Goal: Obtain resource: Obtain resource

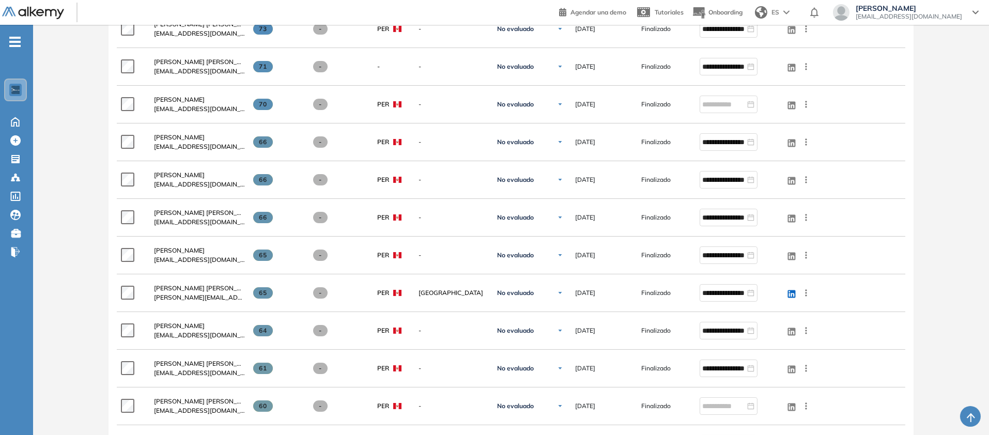
scroll to position [227, 0]
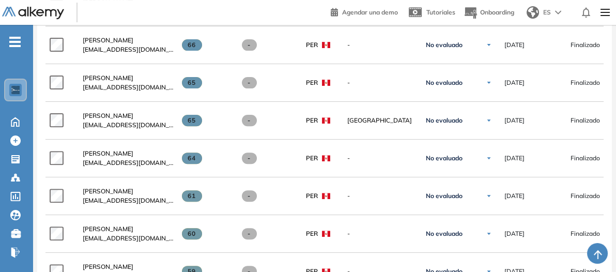
scroll to position [666, 0]
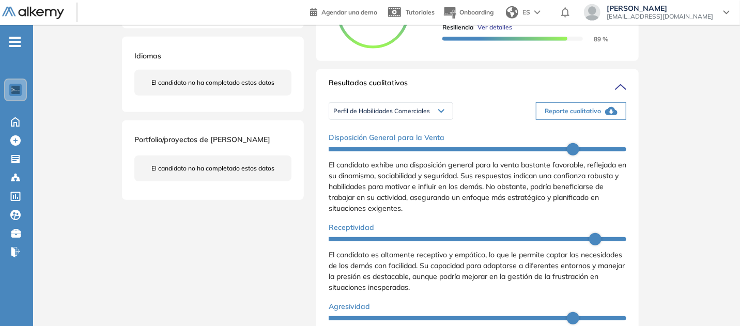
scroll to position [256, 0]
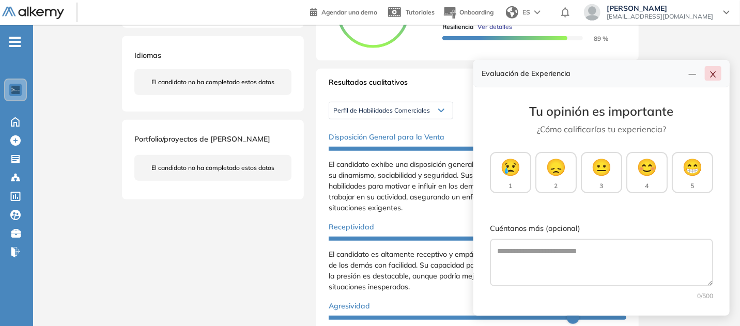
click at [711, 73] on icon "close" at bounding box center [713, 74] width 8 height 8
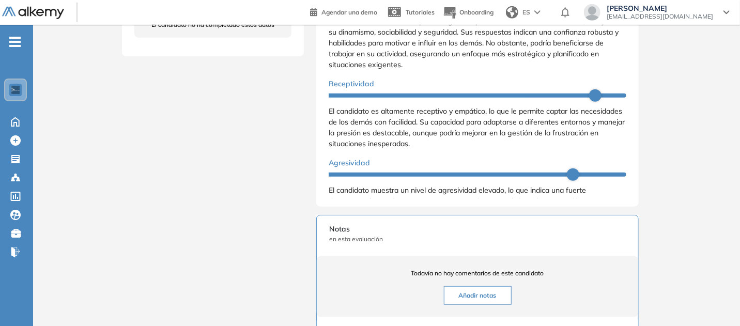
scroll to position [408, 0]
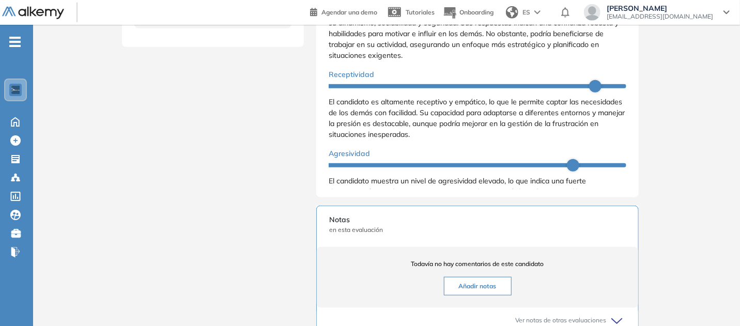
click at [651, 190] on div "Evaluaciones y challenges en los que participó el candidato 73% ASESOR DE VENTA…" at bounding box center [477, 63] width 347 height 852
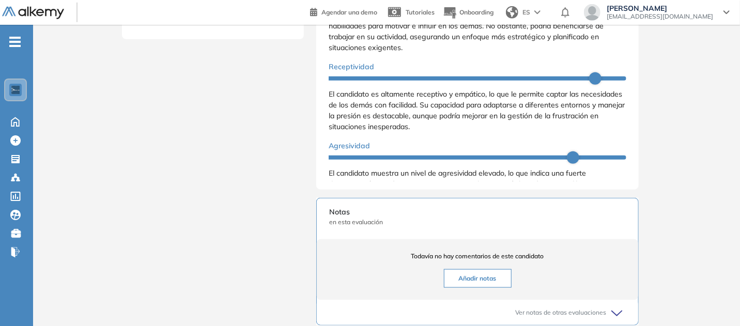
scroll to position [418, 0]
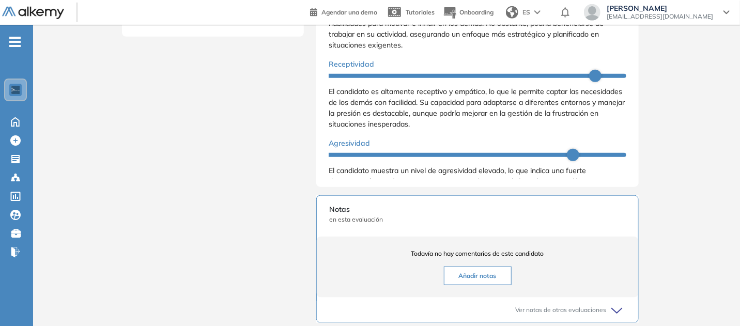
click at [651, 185] on div "Evaluaciones y challenges en los que participó el candidato 73% ASESOR DE VENTA…" at bounding box center [477, 53] width 347 height 852
click at [639, 163] on div "Resultados cualitativos Perfil de Habilidades Comerciales Perfil de Habilidades…" at bounding box center [477, 46] width 322 height 281
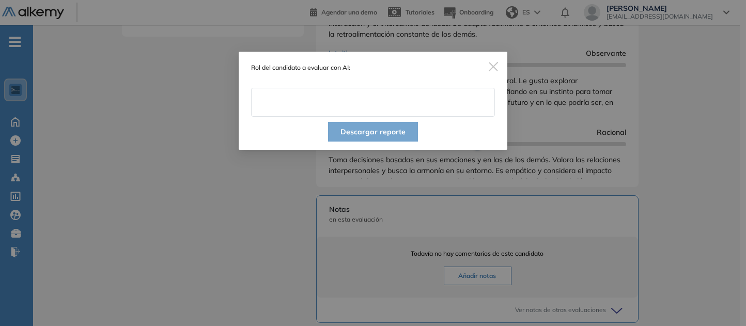
click at [388, 117] on input "text" at bounding box center [373, 102] width 244 height 29
type input "**********"
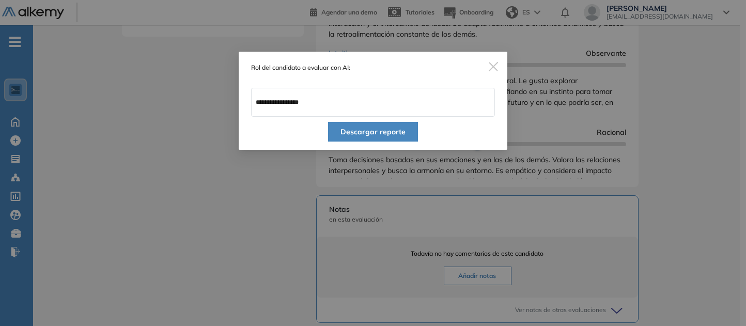
click at [379, 142] on button "Descargar reporte" at bounding box center [373, 132] width 90 height 20
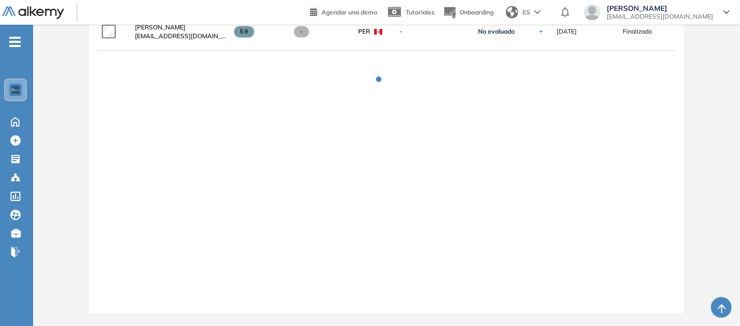
scroll to position [1368, 0]
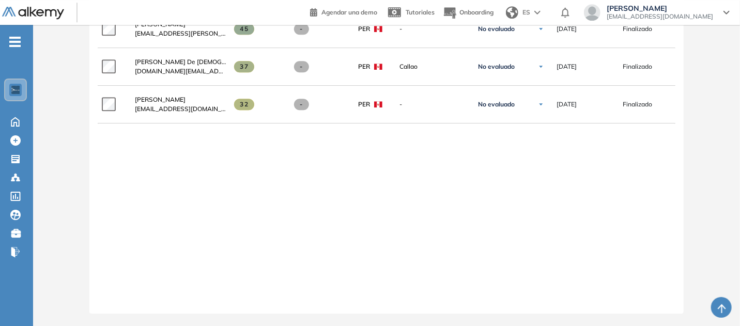
scroll to position [1600, 0]
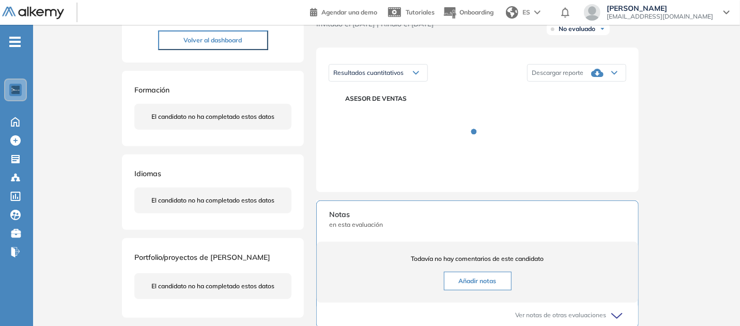
scroll to position [144, 0]
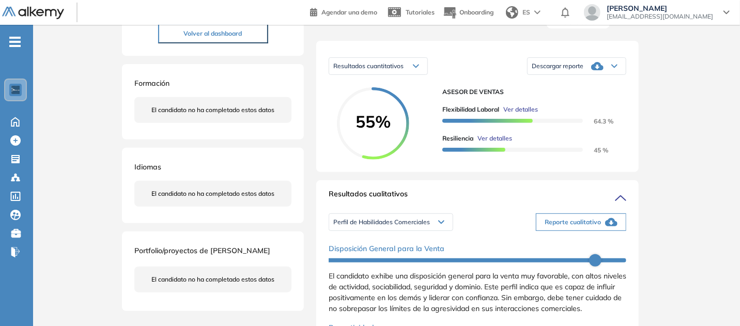
click at [617, 68] on icon at bounding box center [614, 66] width 6 height 4
click at [609, 103] on li "Descargar informe resumido" at bounding box center [570, 98] width 77 height 10
click at [639, 172] on div "Resultados cuantitativos Resultados cuantitativos Resultados relativos Descarga…" at bounding box center [477, 106] width 322 height 131
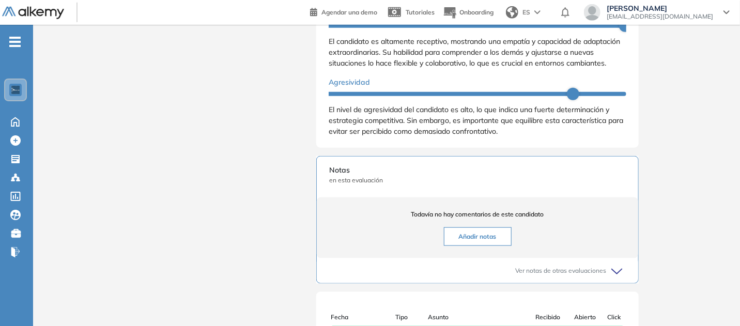
scroll to position [485, 0]
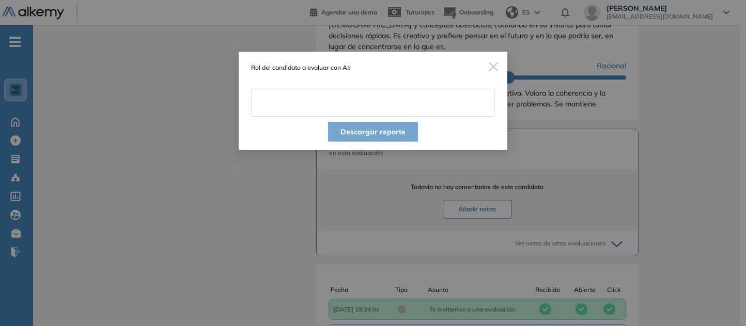
click at [415, 117] on input "text" at bounding box center [373, 102] width 244 height 29
type input "**********"
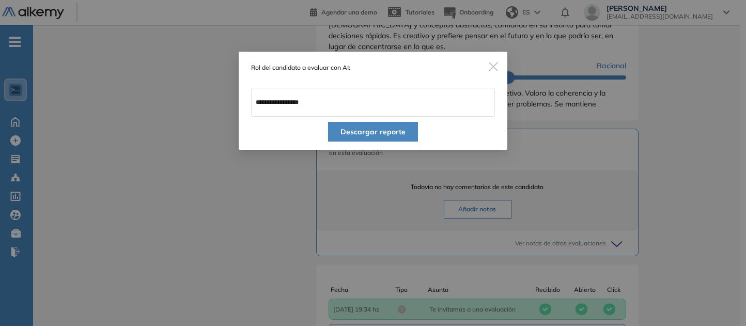
click at [392, 142] on button "Descargar reporte" at bounding box center [373, 132] width 90 height 20
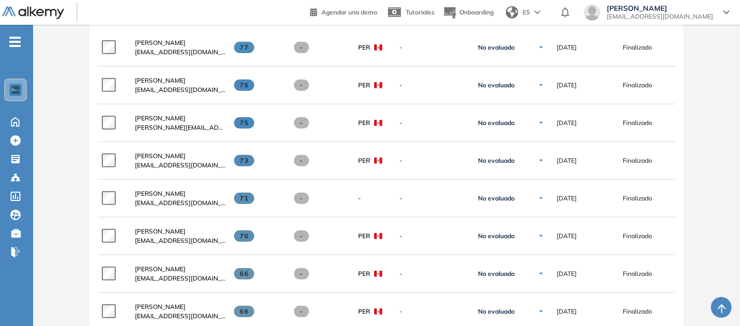
scroll to position [362, 0]
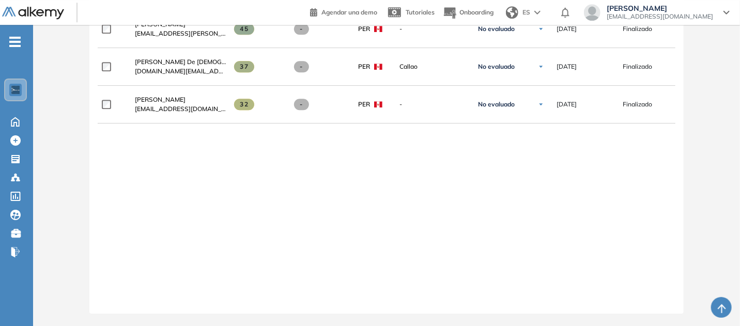
scroll to position [2234, 0]
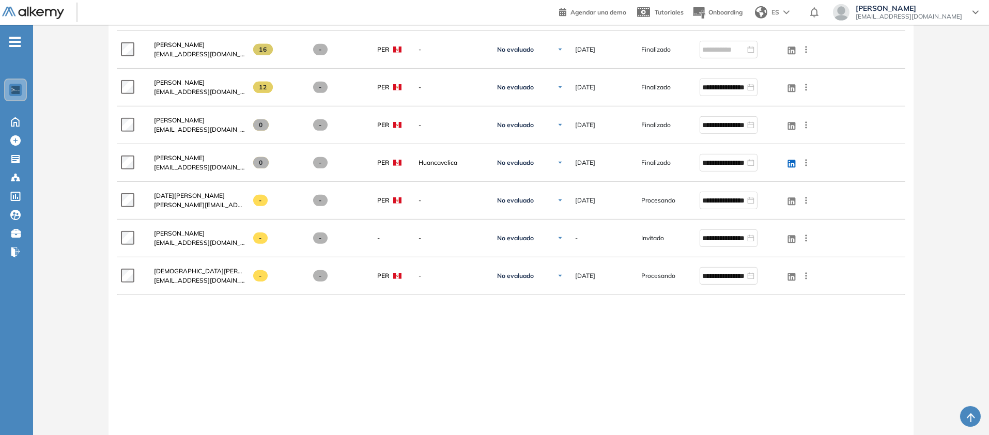
scroll to position [1561, 0]
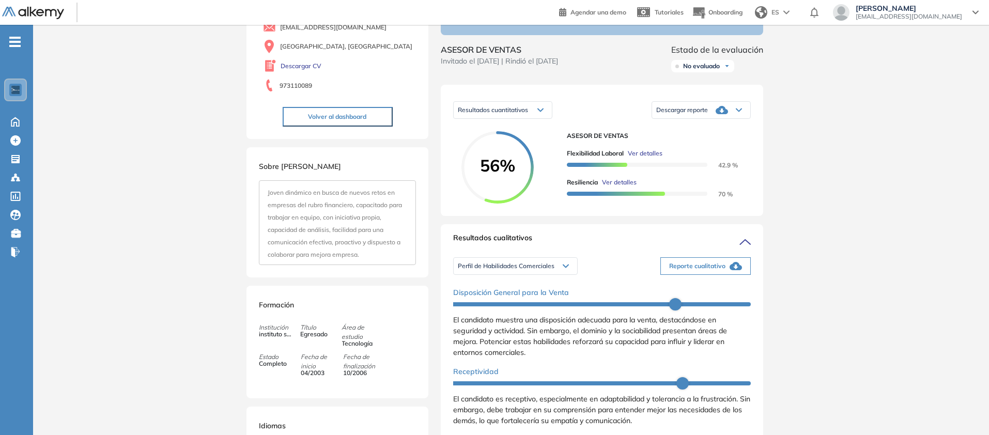
scroll to position [107, 0]
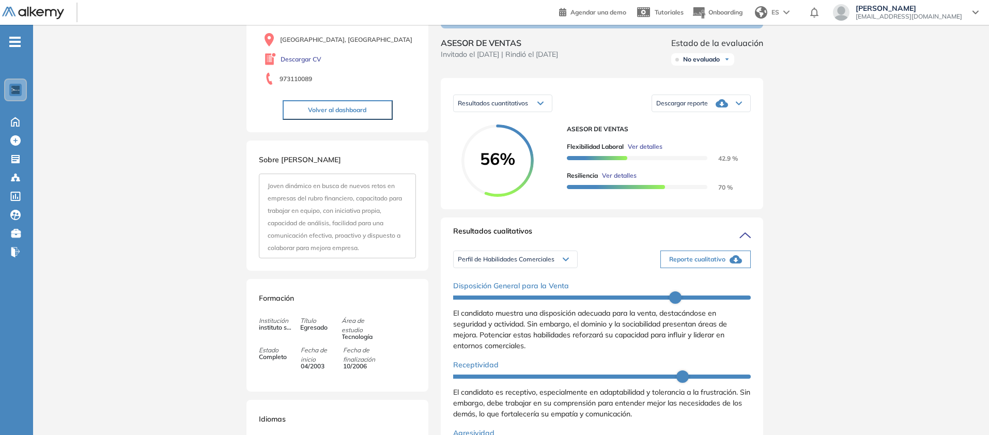
click at [750, 114] on div "Descargar reporte" at bounding box center [701, 103] width 98 height 21
click at [734, 148] on li "Descargar informe resumido" at bounding box center [695, 143] width 77 height 10
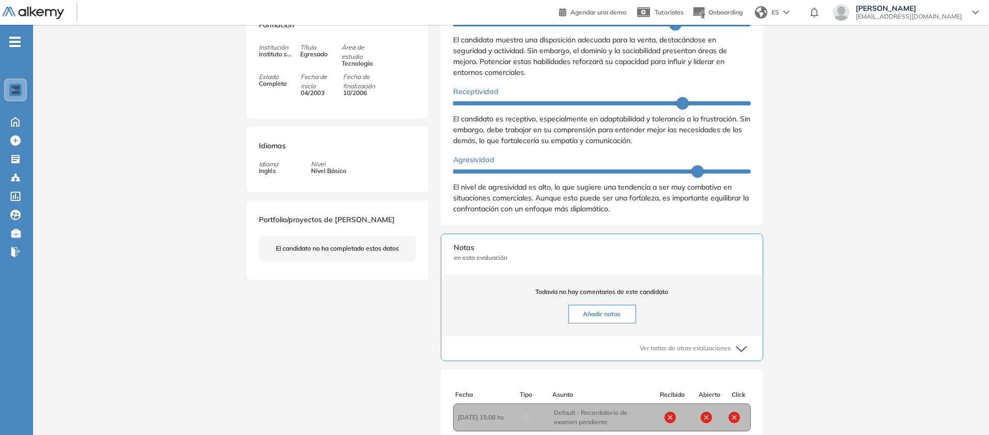
scroll to position [389, 0]
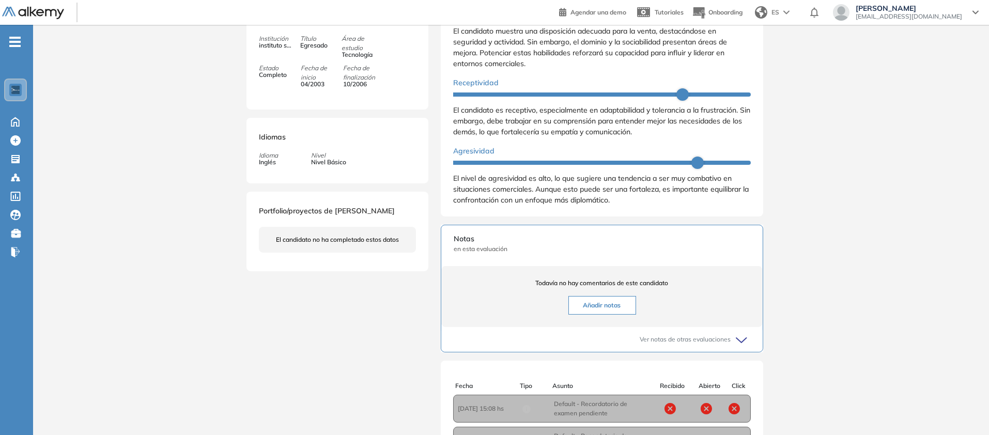
click at [466, 22] on li "Personalidad - MBTI" at bounding box center [485, 17] width 54 height 10
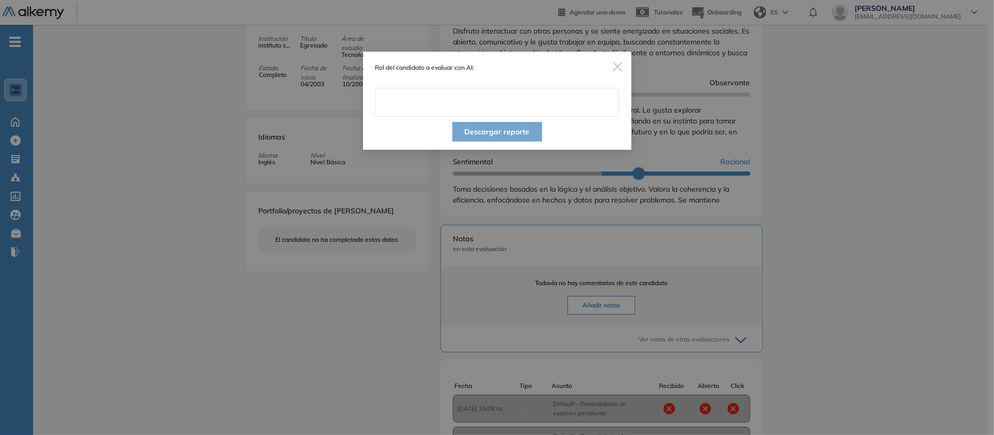
click at [578, 117] on input "text" at bounding box center [498, 102] width 244 height 29
type input "**********"
click at [505, 142] on button "Descargar reporte" at bounding box center [498, 132] width 90 height 20
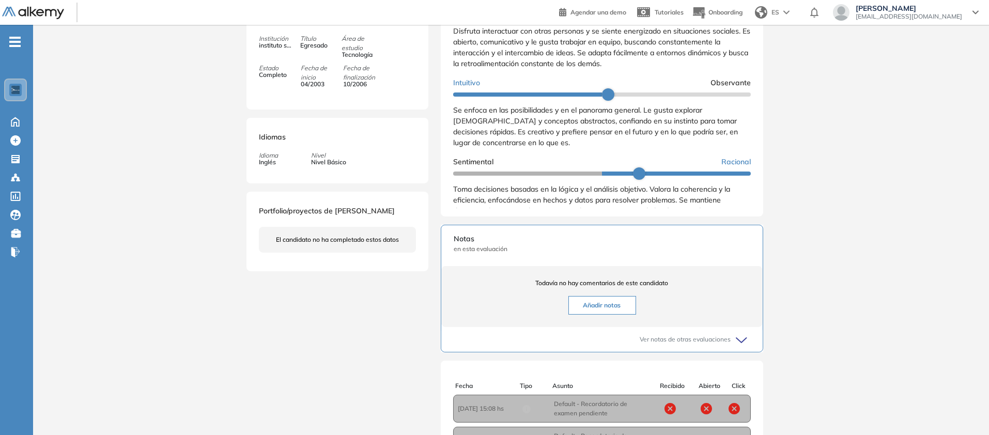
scroll to position [0, 0]
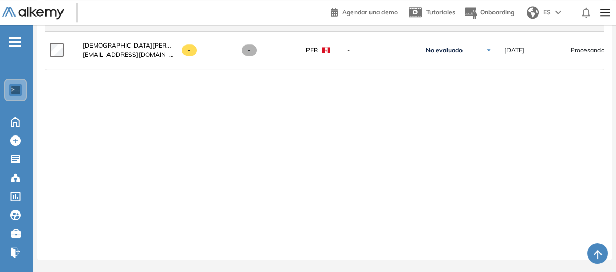
scroll to position [2607, 0]
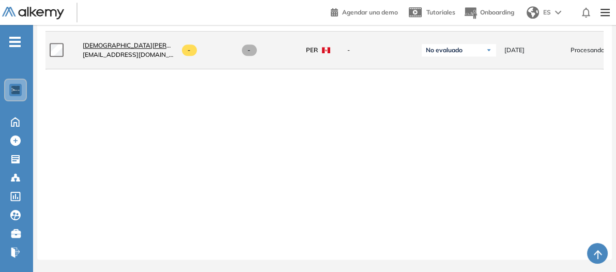
click at [203, 49] on span "[DEMOGRAPHIC_DATA][PERSON_NAME]" at bounding box center [143, 45] width 120 height 8
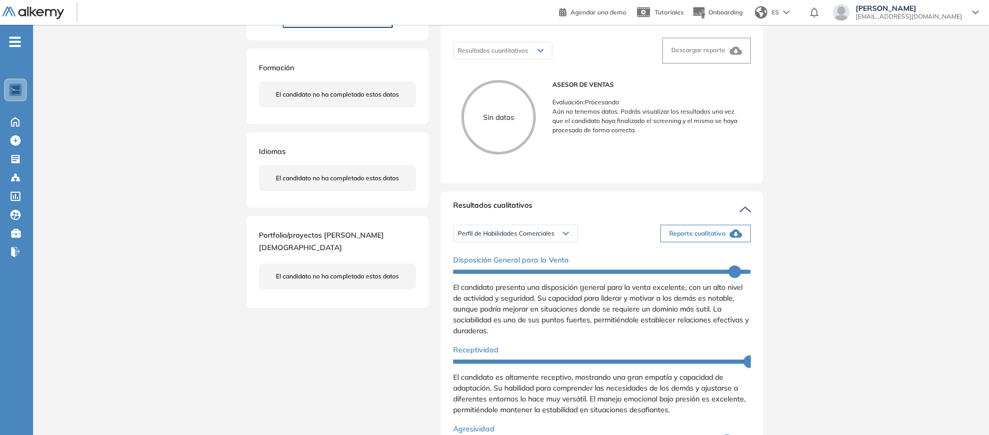
scroll to position [159, 0]
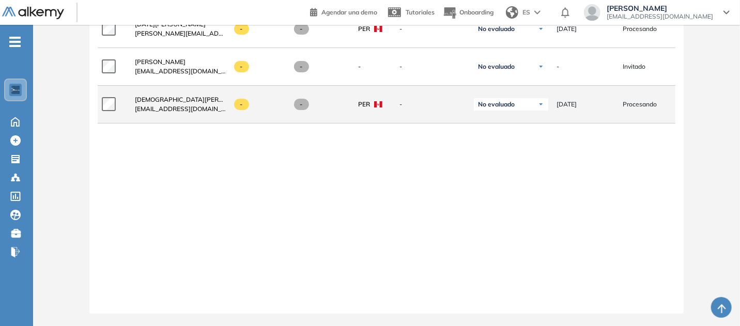
scroll to position [2463, 0]
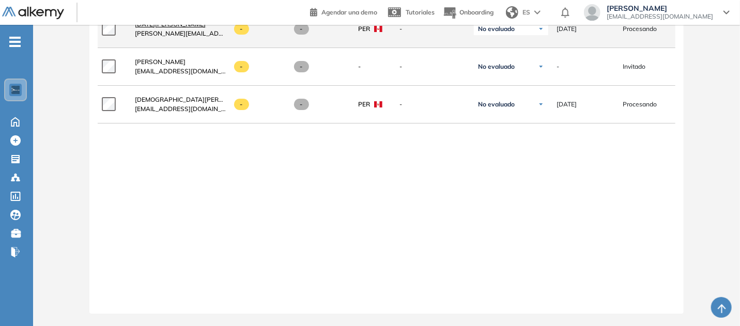
click at [206, 28] on span "[DATE][PERSON_NAME]" at bounding box center [170, 24] width 71 height 8
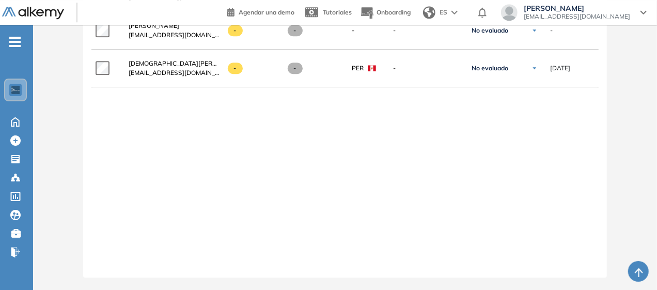
scroll to position [1839, 0]
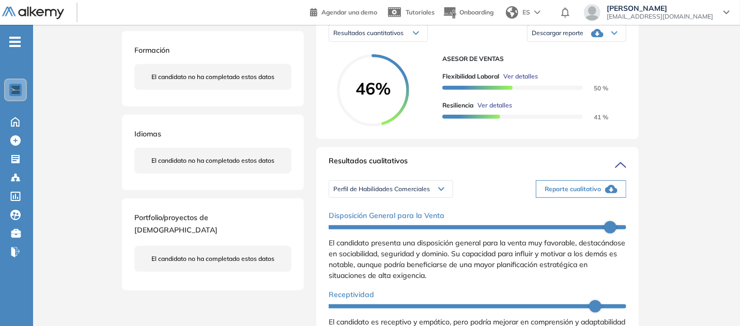
scroll to position [211, 0]
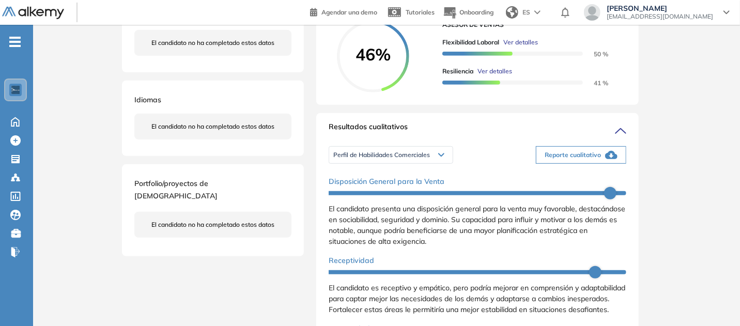
click at [609, 36] on li "Descargar informe resumido" at bounding box center [570, 31] width 77 height 10
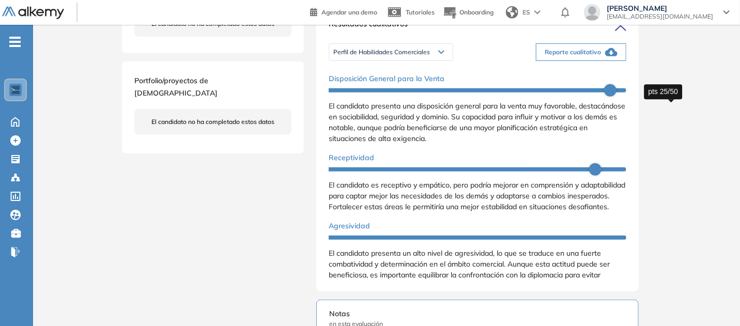
scroll to position [335, 0]
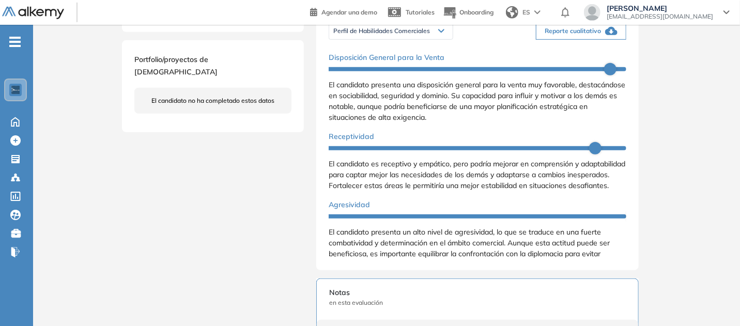
click at [639, 194] on div "Resultados cualitativos Perfil de Habilidades Comerciales Perfil de Habilidades…" at bounding box center [477, 129] width 322 height 281
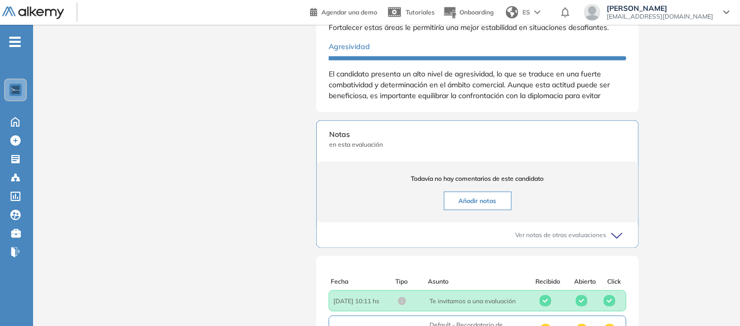
scroll to position [493, 0]
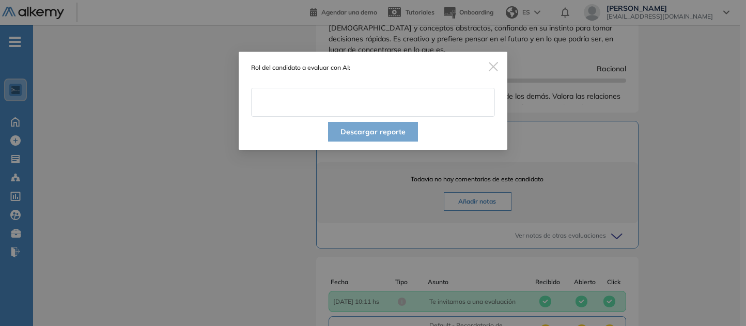
click at [421, 110] on input "text" at bounding box center [373, 102] width 244 height 29
type input "**********"
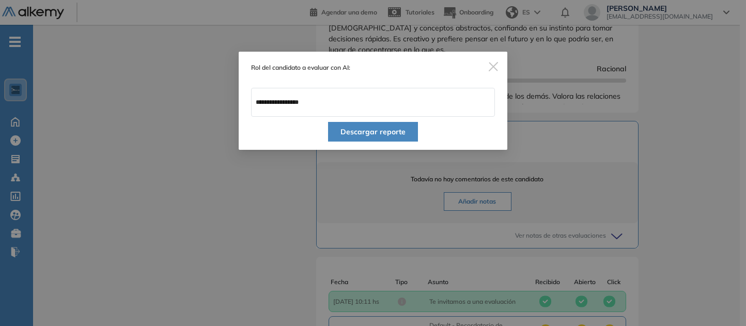
click at [418, 142] on button "Descargar reporte" at bounding box center [373, 132] width 90 height 20
